Goal: Find specific page/section: Find specific page/section

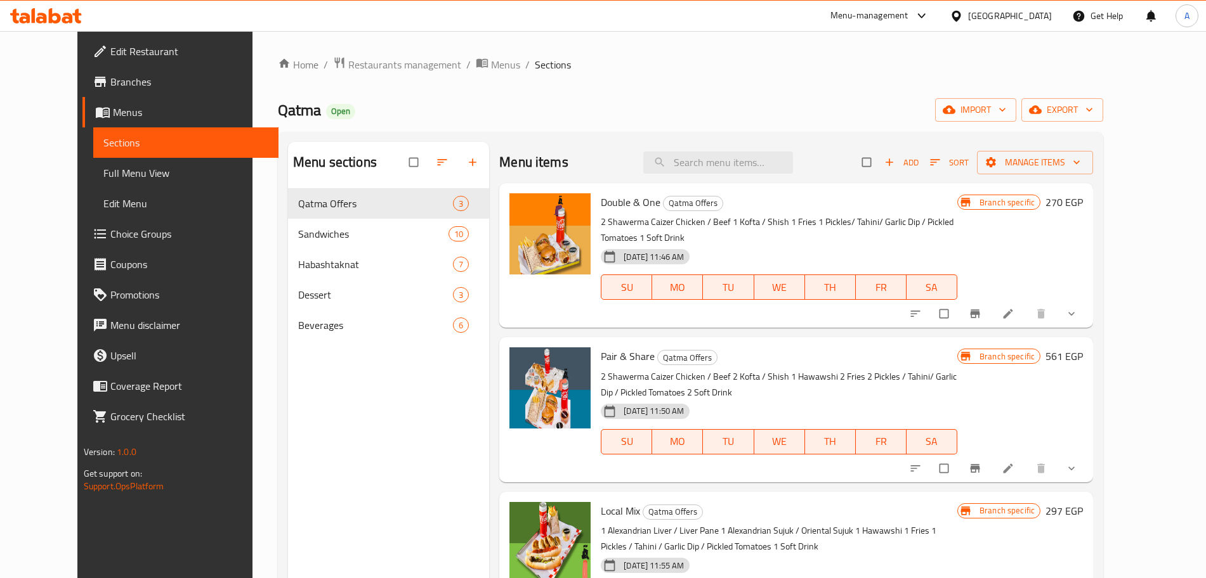
click at [929, 20] on div at bounding box center [918, 15] width 21 height 15
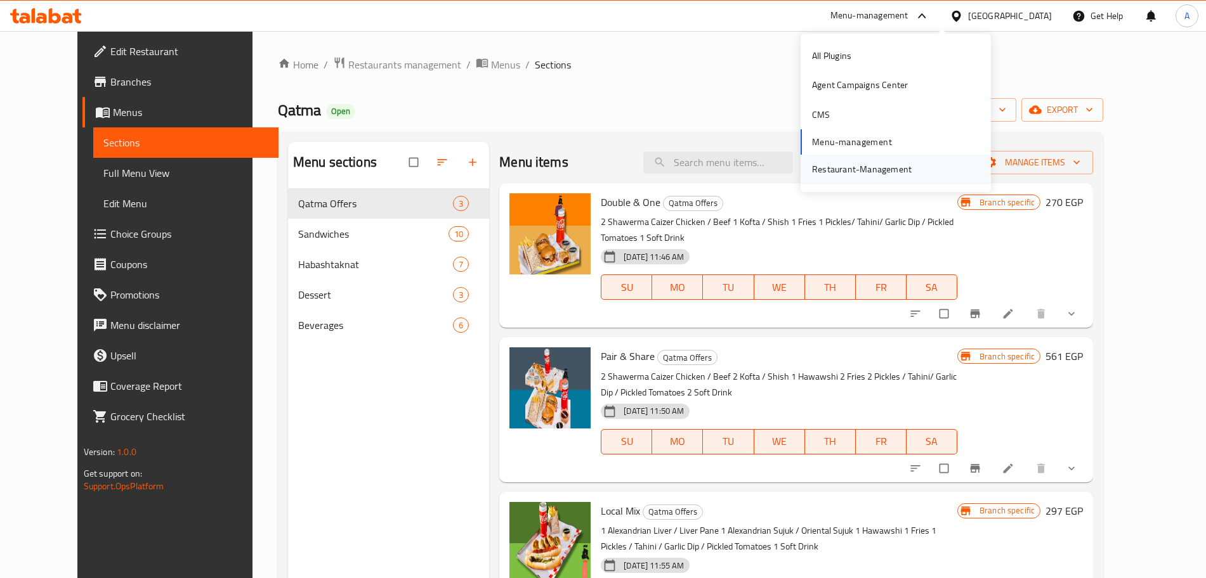
click at [887, 176] on div "Restaurant-Management" at bounding box center [862, 169] width 100 height 14
